Goal: Find specific page/section: Find specific page/section

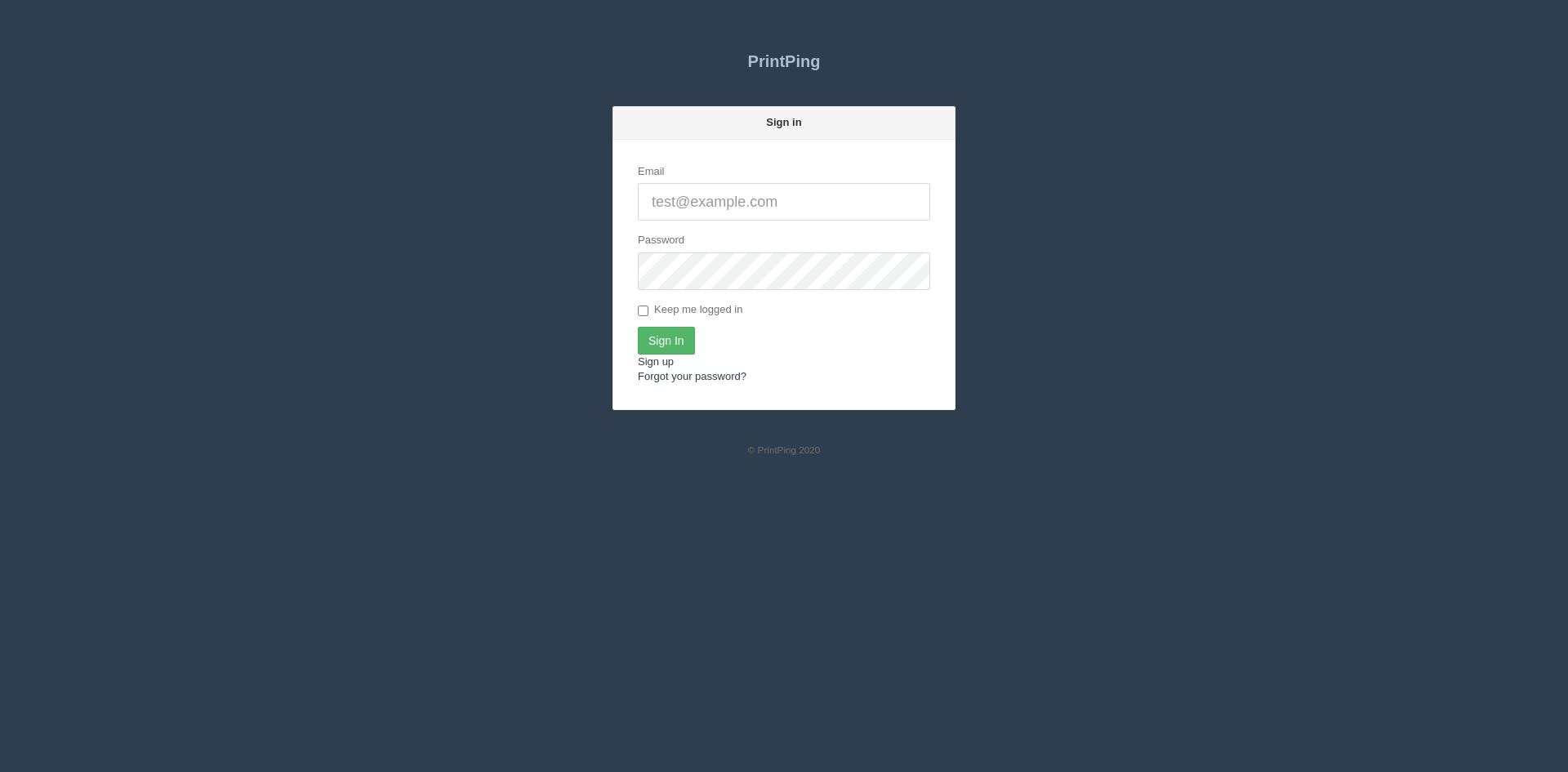
type input "[PERSON_NAME][EMAIL_ADDRESS][DOMAIN_NAME]"
click at [669, 343] on input "Sign In" at bounding box center [666, 341] width 57 height 28
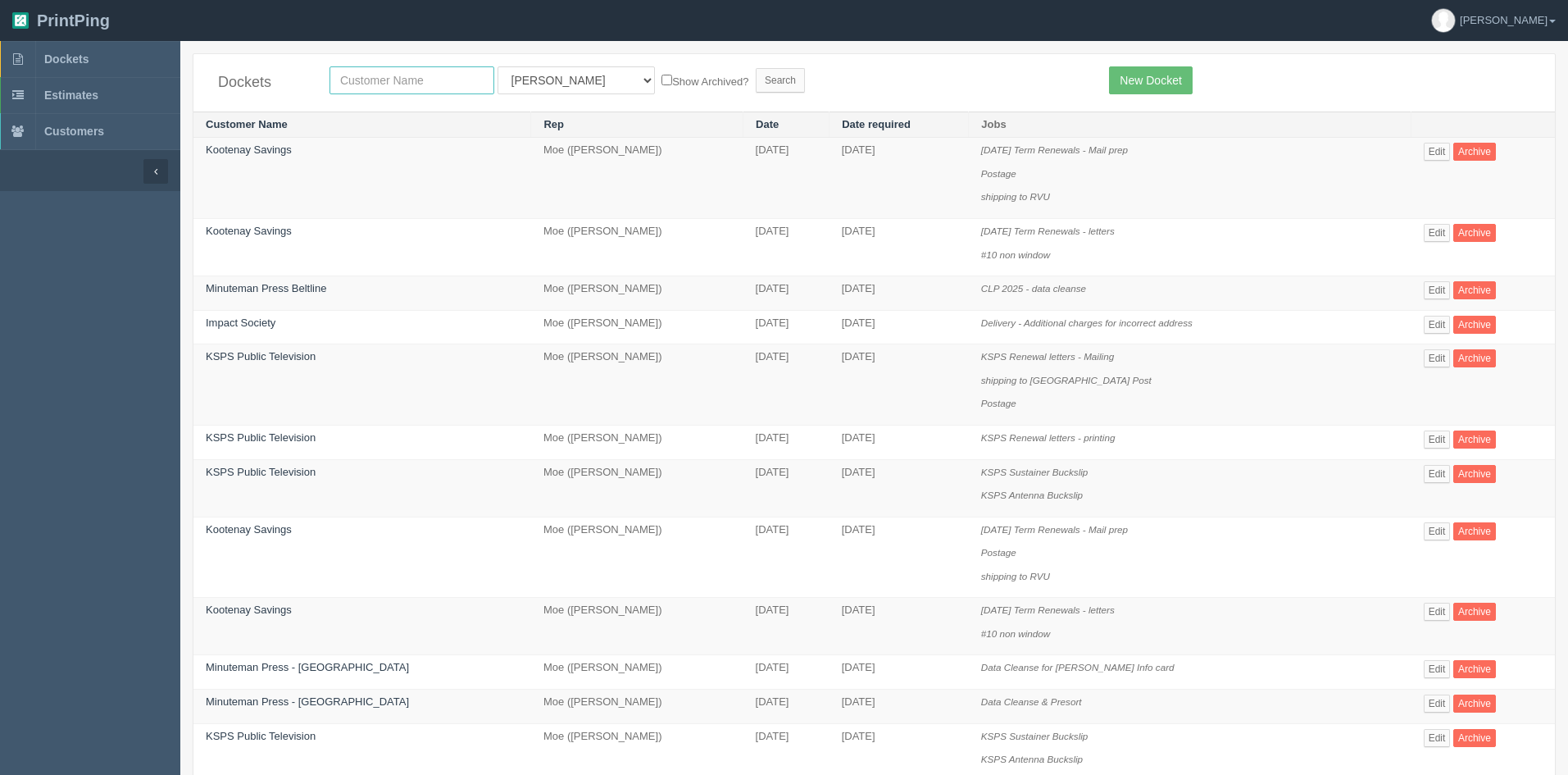
click at [405, 84] on input "text" at bounding box center [411, 80] width 165 height 28
type input "allrush"
click at [509, 86] on select "All Users Ali Ali Test 1 Aly Amy Ankit Arif Brandon Dan France Greg Jim Mark Ma…" at bounding box center [577, 80] width 158 height 28
select select
click at [498, 66] on select "All Users Ali Ali Test 1 Aly Amy Ankit Arif Brandon Dan France Greg Jim Mark Ma…" at bounding box center [577, 80] width 158 height 28
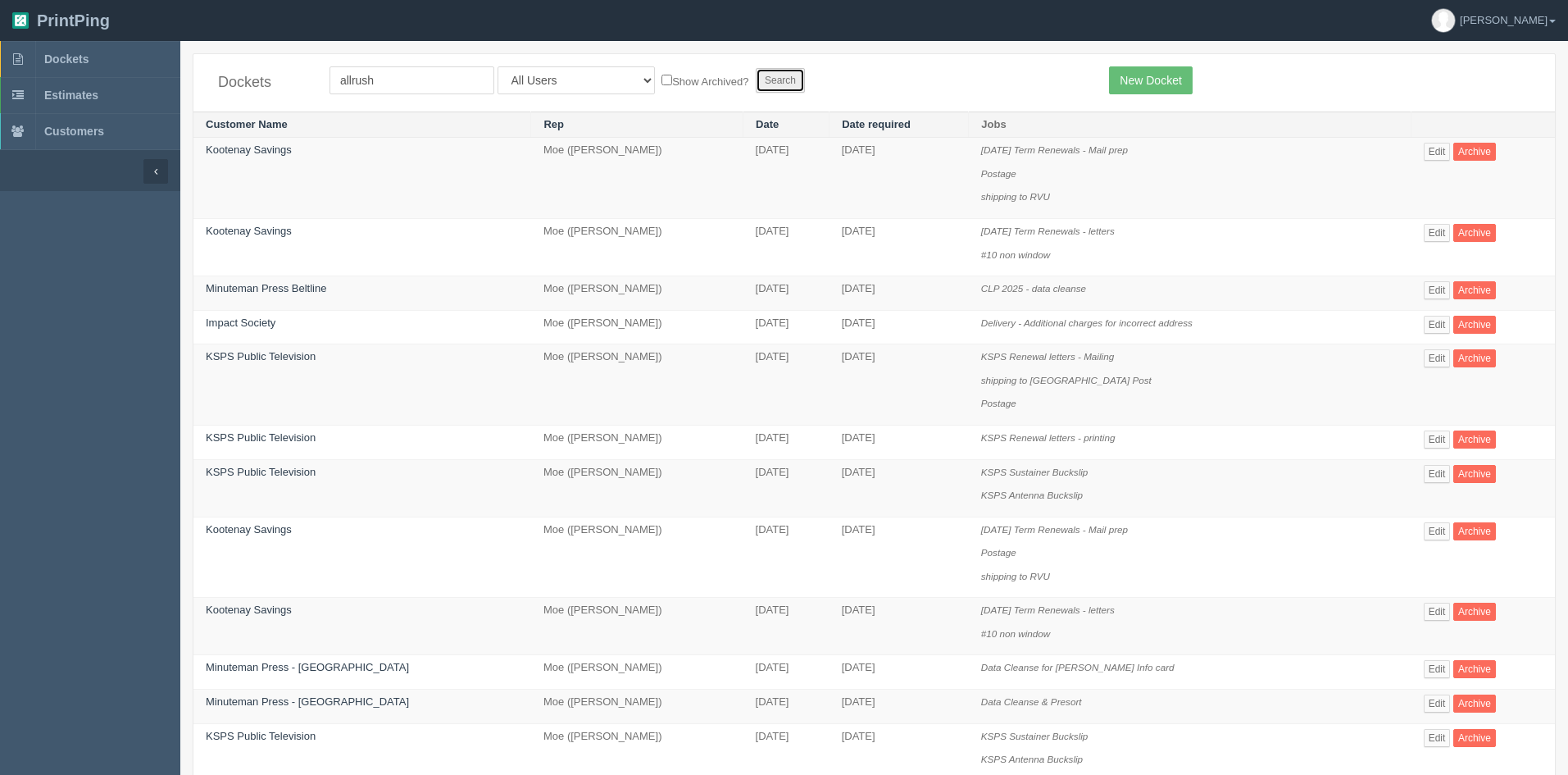
click at [756, 83] on input "Search" at bounding box center [780, 80] width 49 height 25
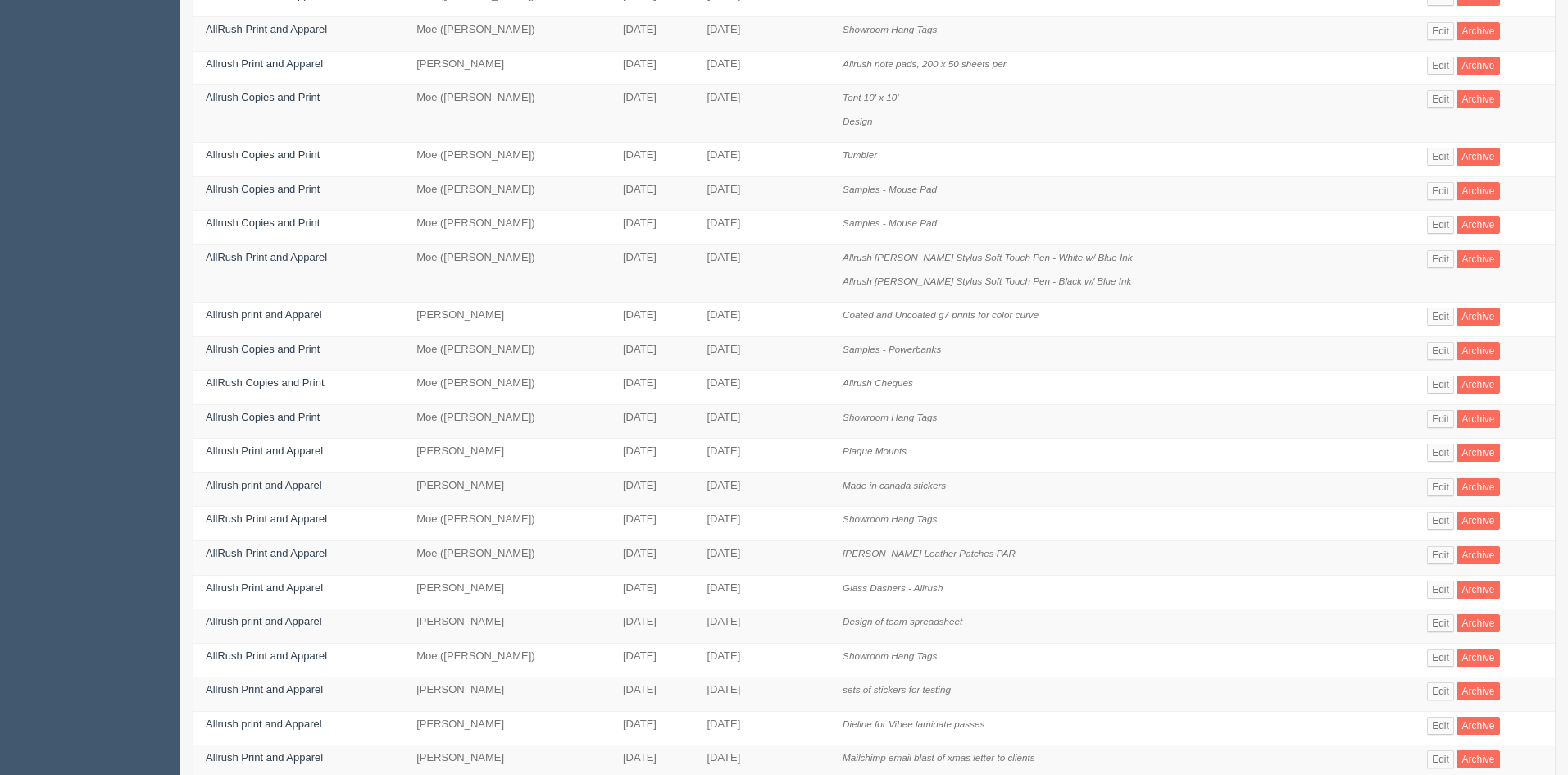
scroll to position [246, 0]
